Goal: Task Accomplishment & Management: Manage account settings

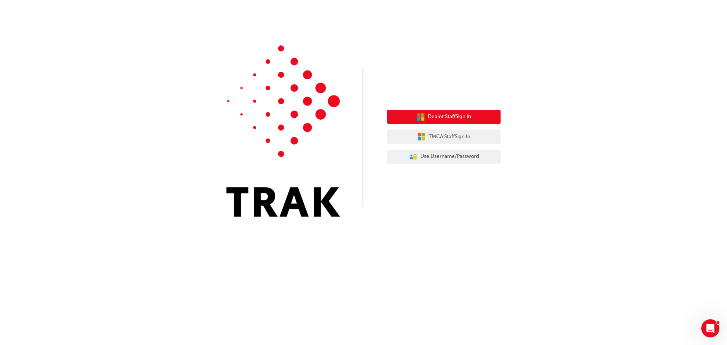
click at [430, 115] on span "Dealer Staff Sign In" at bounding box center [449, 117] width 43 height 9
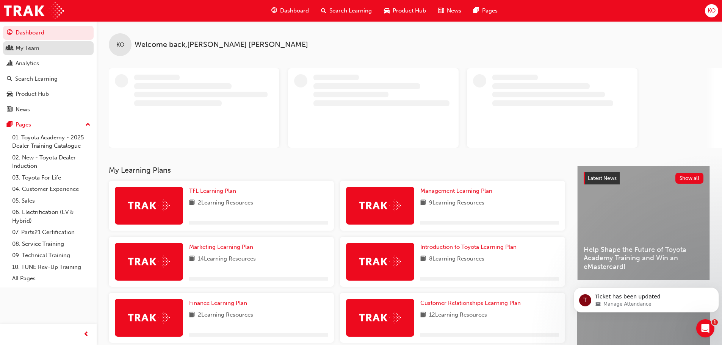
click at [36, 48] on div "My Team" at bounding box center [28, 48] width 24 height 9
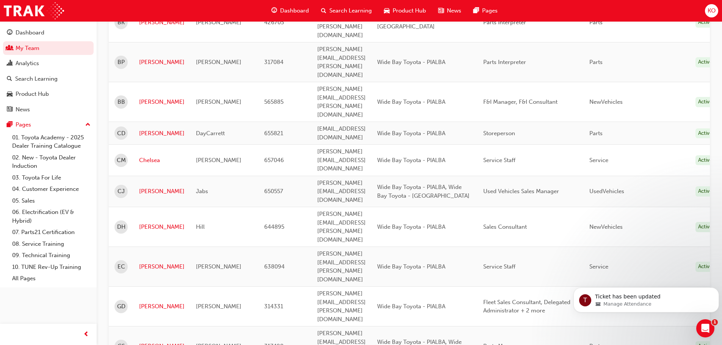
scroll to position [379, 0]
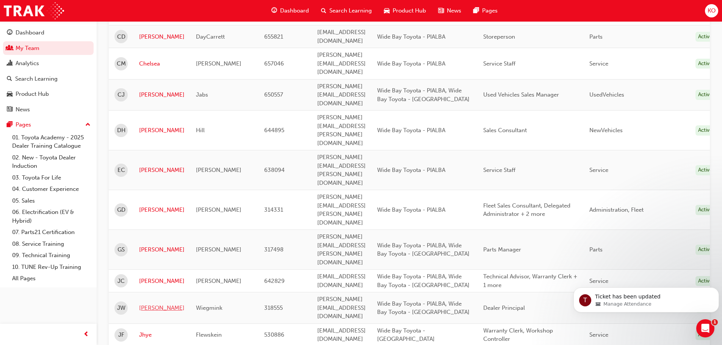
click at [146, 304] on link "[PERSON_NAME]" at bounding box center [161, 308] width 45 height 9
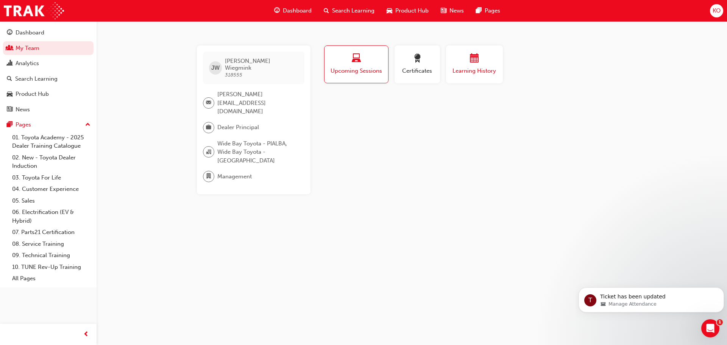
click at [468, 74] on span "Learning History" at bounding box center [474, 71] width 45 height 9
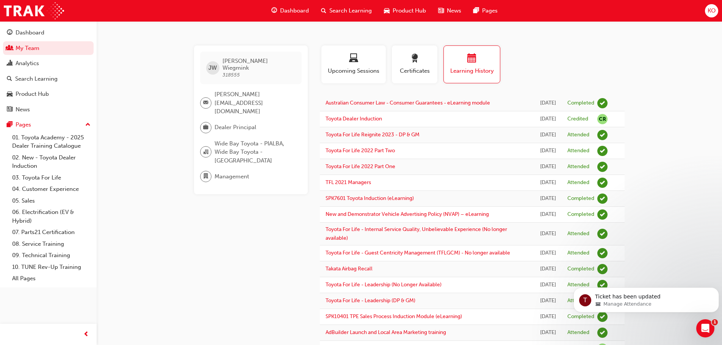
click at [709, 13] on span "KO" at bounding box center [711, 10] width 8 height 9
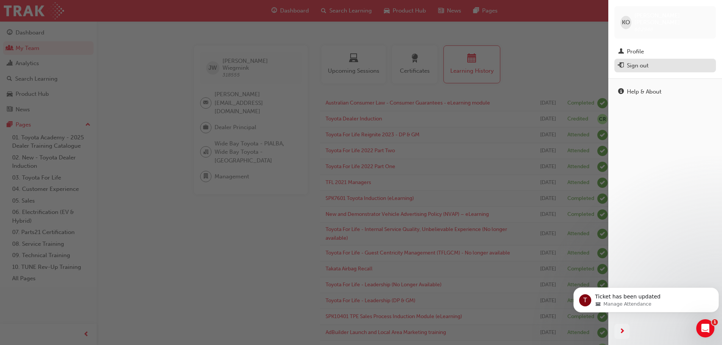
click at [645, 61] on div "Sign out" at bounding box center [638, 65] width 22 height 9
